Goal: Task Accomplishment & Management: Manage account settings

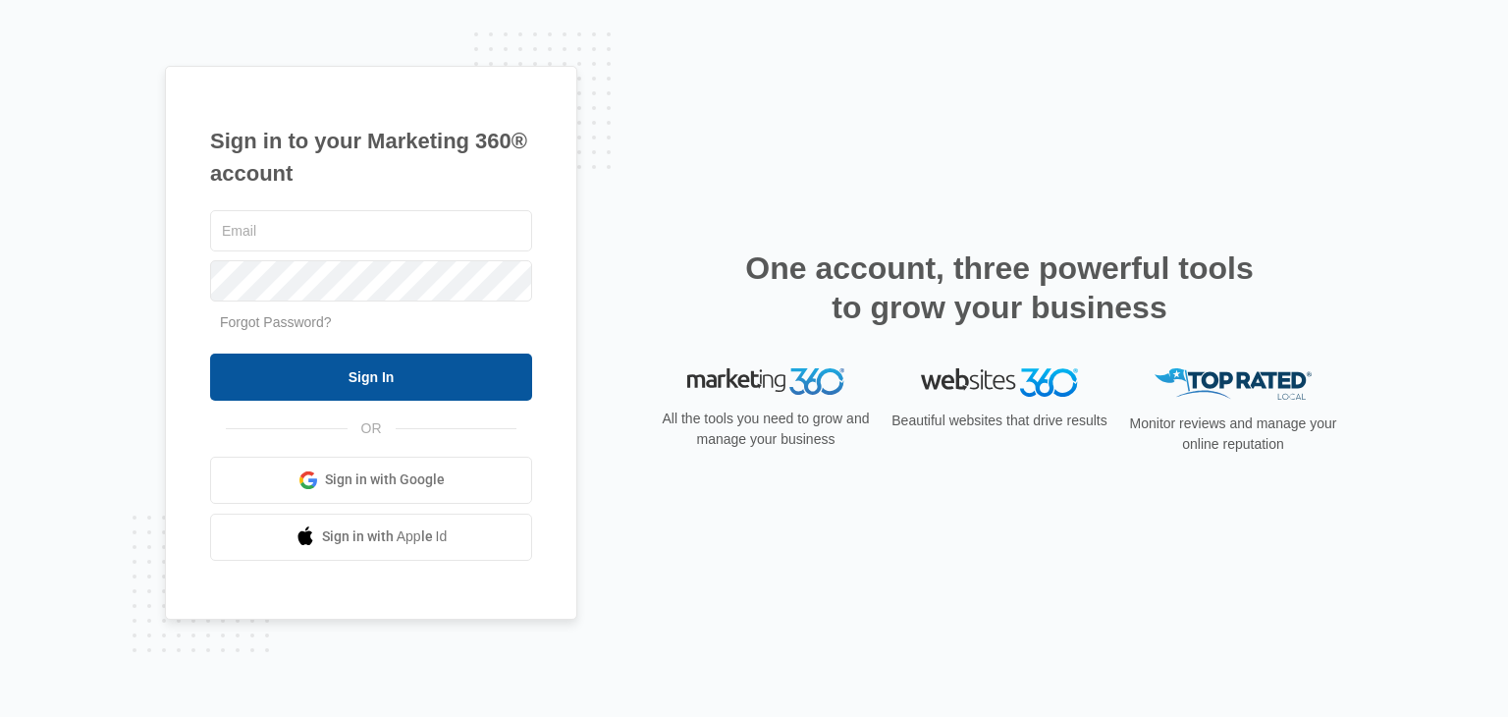
type input "[EMAIL_ADDRESS][DOMAIN_NAME]"
click at [430, 367] on input "Sign In" at bounding box center [371, 376] width 322 height 47
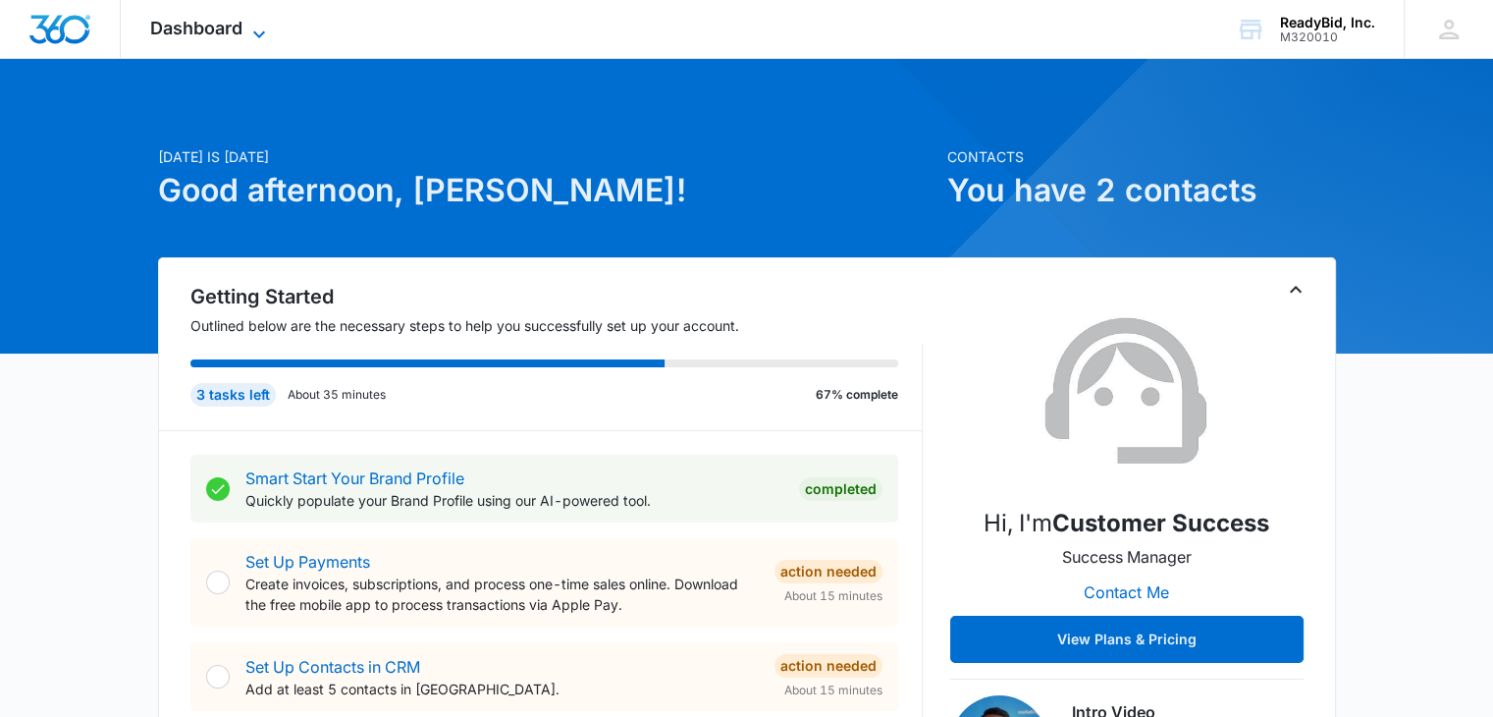
click at [261, 30] on icon at bounding box center [259, 35] width 24 height 24
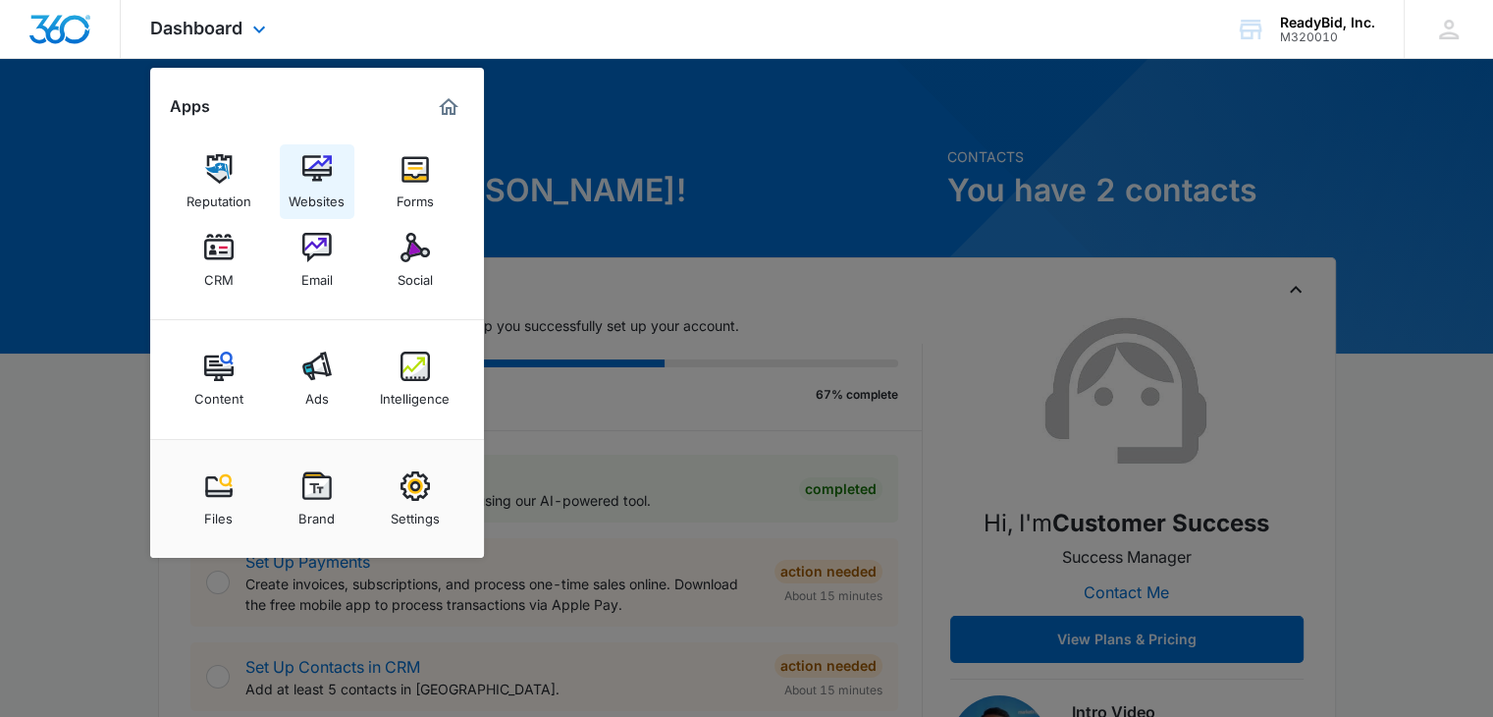
click at [316, 178] on img at bounding box center [316, 168] width 29 height 29
